Goal: Navigation & Orientation: Find specific page/section

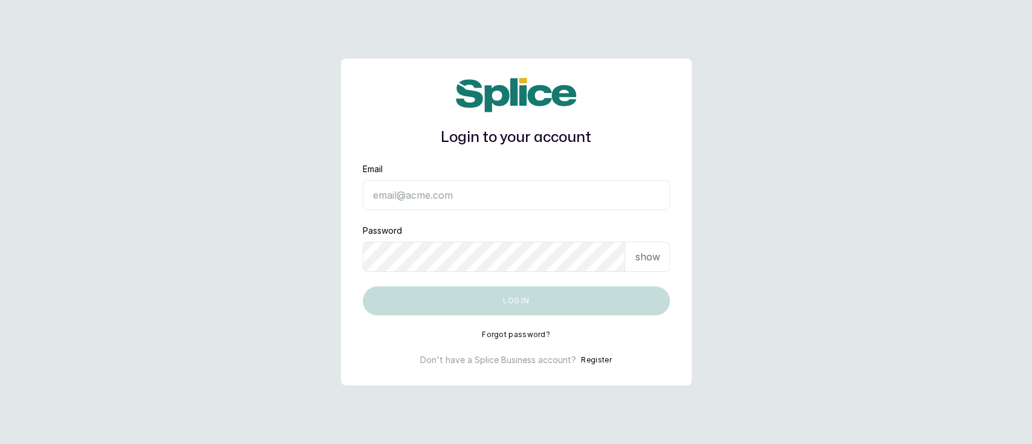
type input "[EMAIL_ADDRESS][DOMAIN_NAME]"
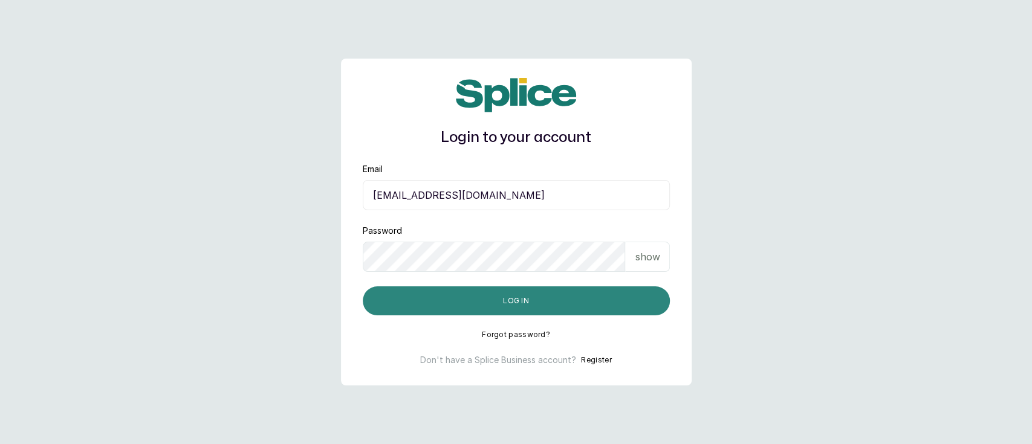
click at [441, 306] on button "Log in" at bounding box center [516, 301] width 307 height 29
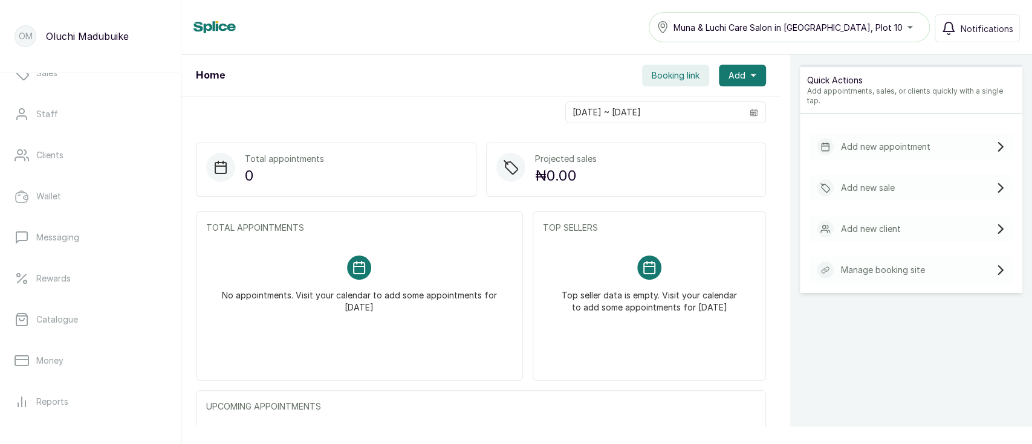
scroll to position [227, 0]
click at [112, 196] on link "Catalogue" at bounding box center [90, 198] width 161 height 34
